Goal: Check status: Check status

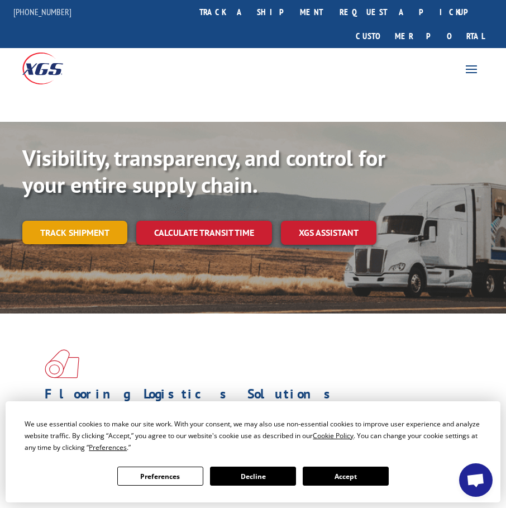
click at [68, 221] on link "Track shipment" at bounding box center [74, 232] width 105 height 23
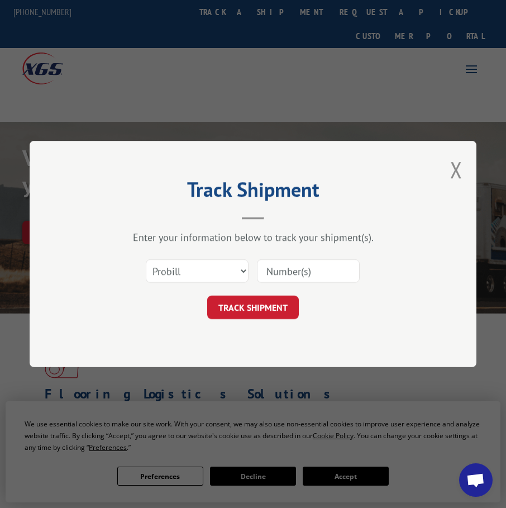
click at [307, 272] on input at bounding box center [308, 270] width 103 height 23
paste input "PU00063860"
type input "PU00063860"
click at [273, 301] on button "TRACK SHIPMENT" at bounding box center [253, 307] width 92 height 23
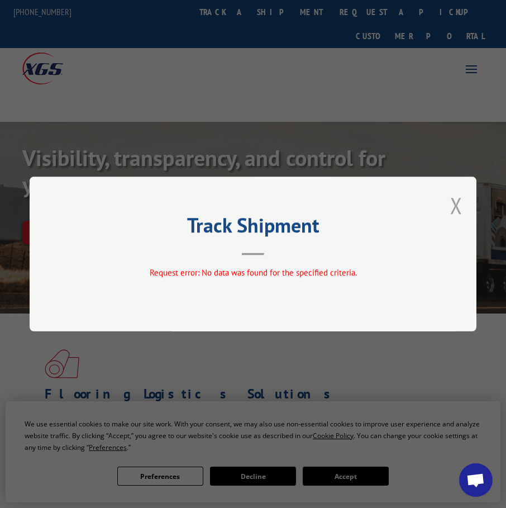
click at [454, 207] on button "Close modal" at bounding box center [457, 206] width 12 height 30
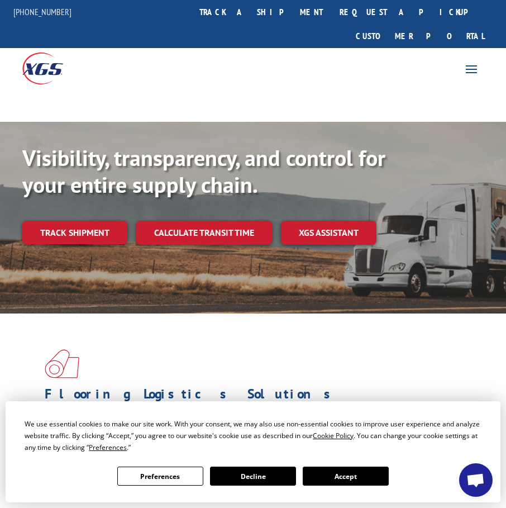
click at [353, 474] on button "Accept" at bounding box center [346, 476] width 86 height 19
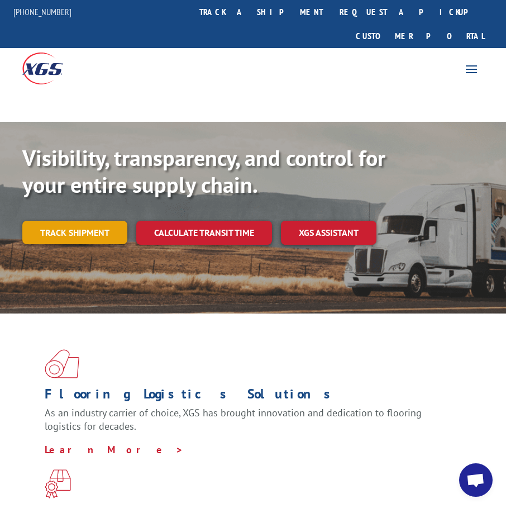
click at [89, 221] on link "Track shipment" at bounding box center [74, 232] width 105 height 23
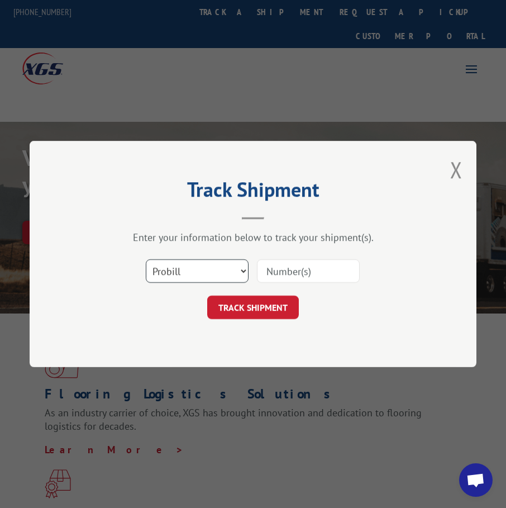
click at [203, 263] on select "Select category... Probill BOL PO" at bounding box center [197, 270] width 103 height 23
select select "po"
click at [146, 259] on select "Select category... Probill BOL PO" at bounding box center [197, 270] width 103 height 23
click at [287, 273] on input at bounding box center [308, 270] width 103 height 23
paste input "PU00063860"
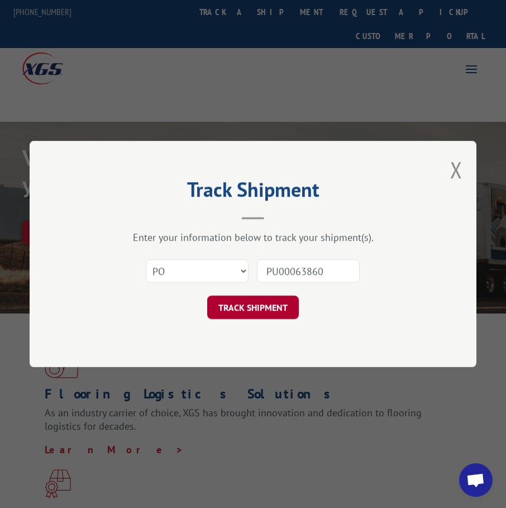
type input "PU00063860"
click at [266, 317] on button "TRACK SHIPMENT" at bounding box center [253, 307] width 92 height 23
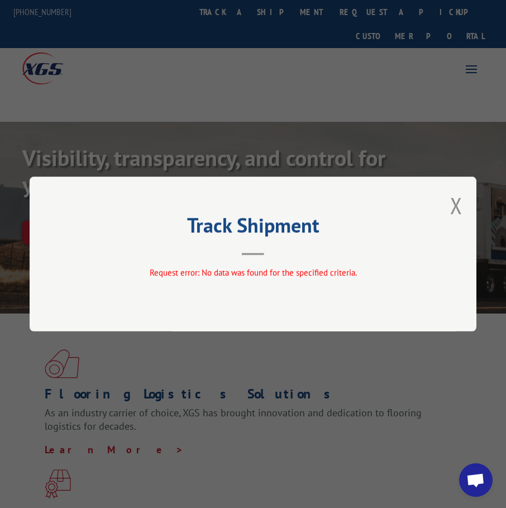
click at [449, 205] on div "Track Shipment Request error: No data was found for the specified criteria." at bounding box center [253, 254] width 447 height 155
click at [453, 203] on button "Close modal" at bounding box center [457, 206] width 12 height 30
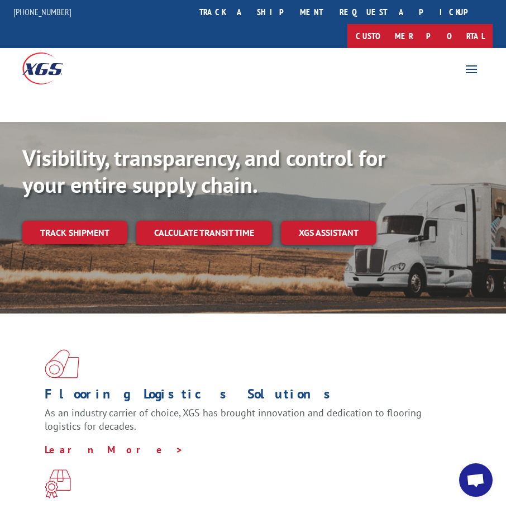
click at [452, 24] on link "Customer Portal" at bounding box center [420, 36] width 145 height 24
